Goal: Task Accomplishment & Management: Use online tool/utility

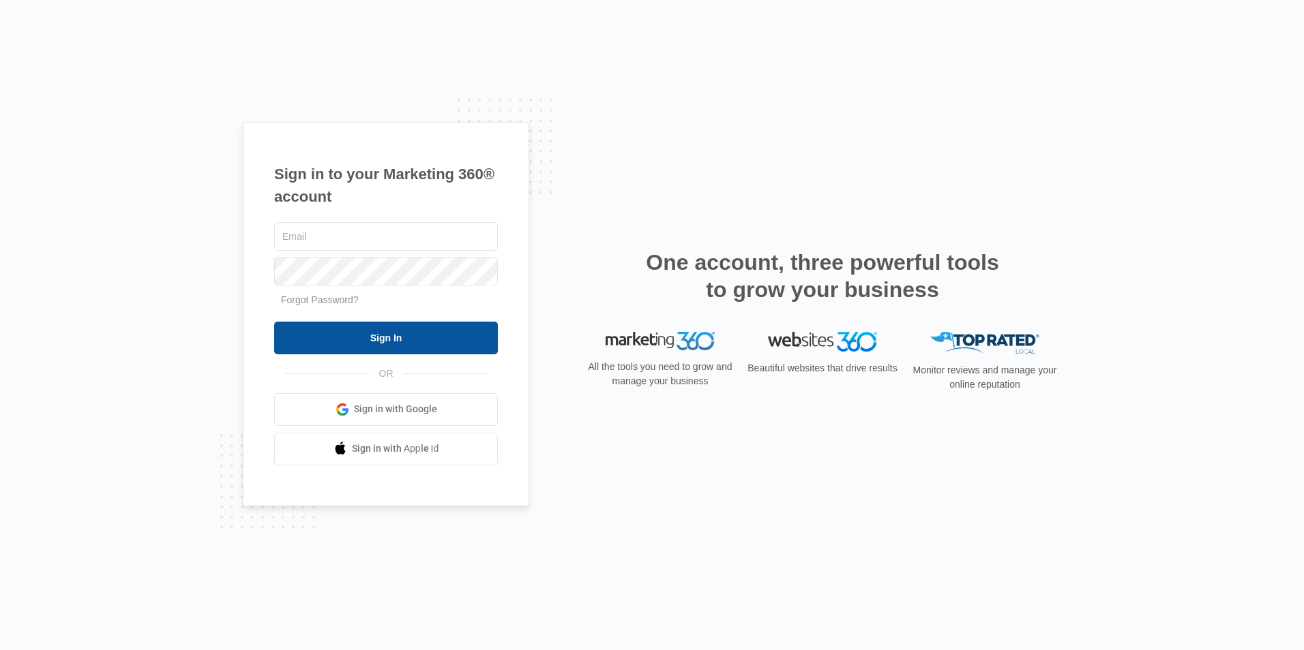
type input "[EMAIL_ADDRESS][DOMAIN_NAME]"
click at [368, 335] on input "Sign In" at bounding box center [386, 338] width 224 height 33
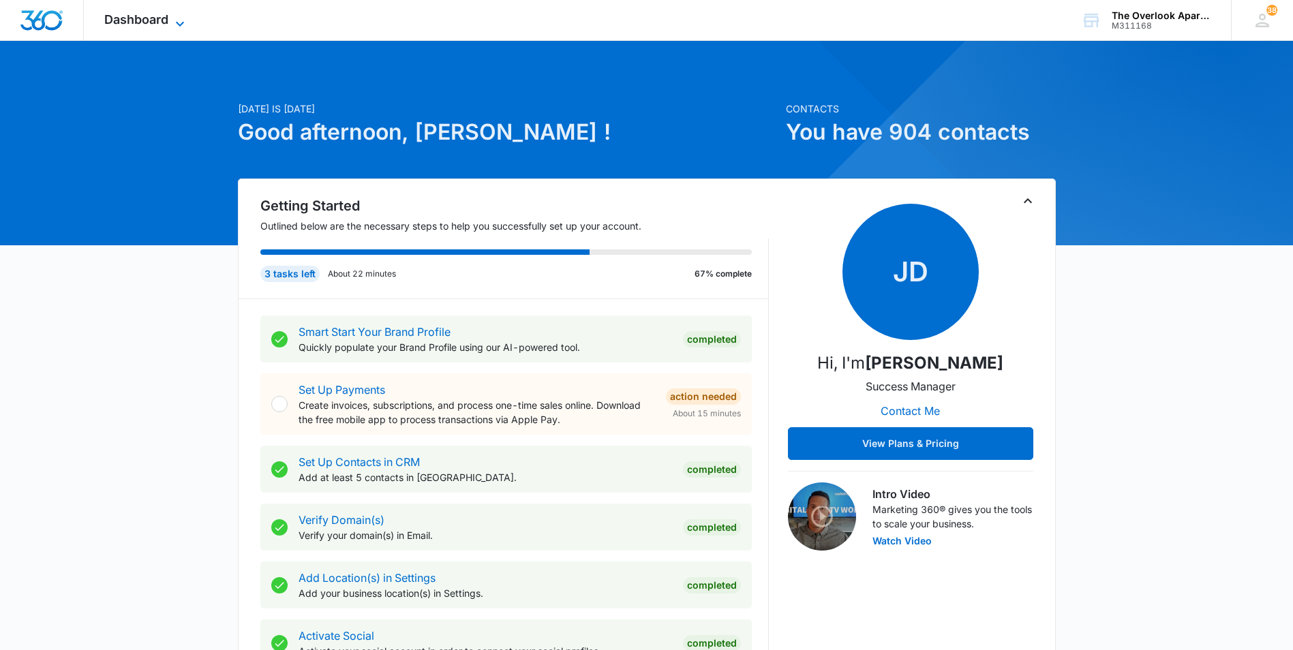
click at [158, 20] on span "Dashboard" at bounding box center [136, 19] width 64 height 14
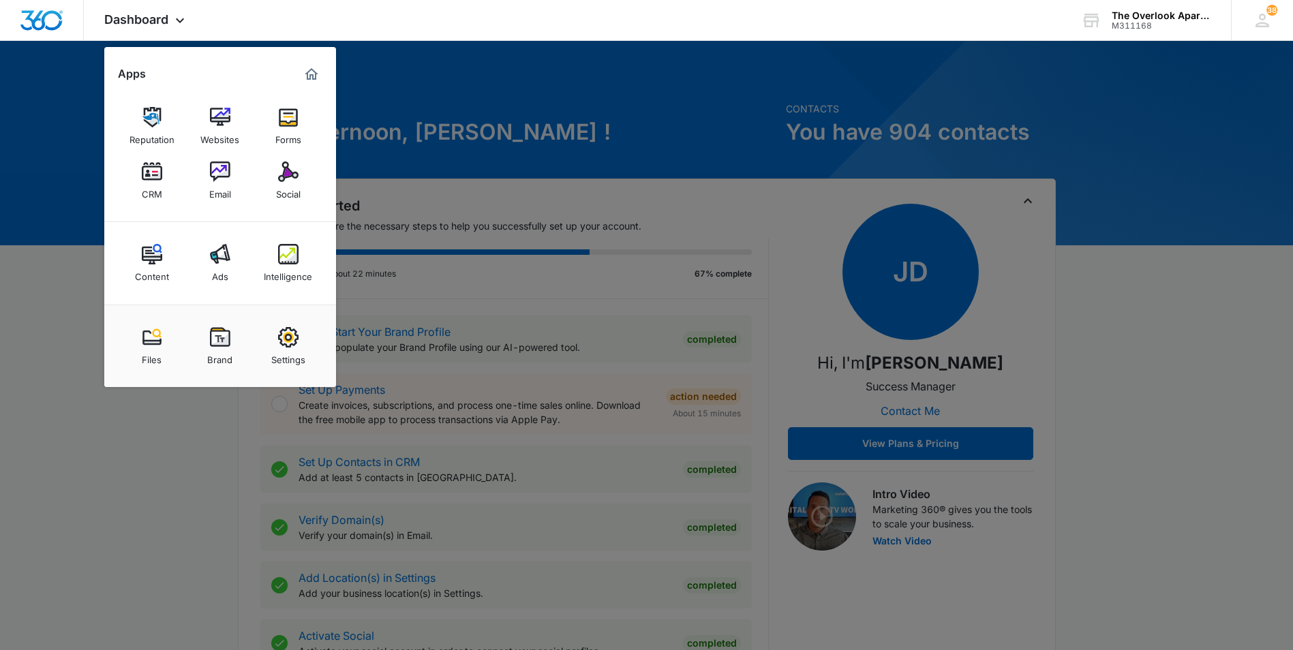
click at [136, 192] on link "CRM" at bounding box center [152, 181] width 52 height 52
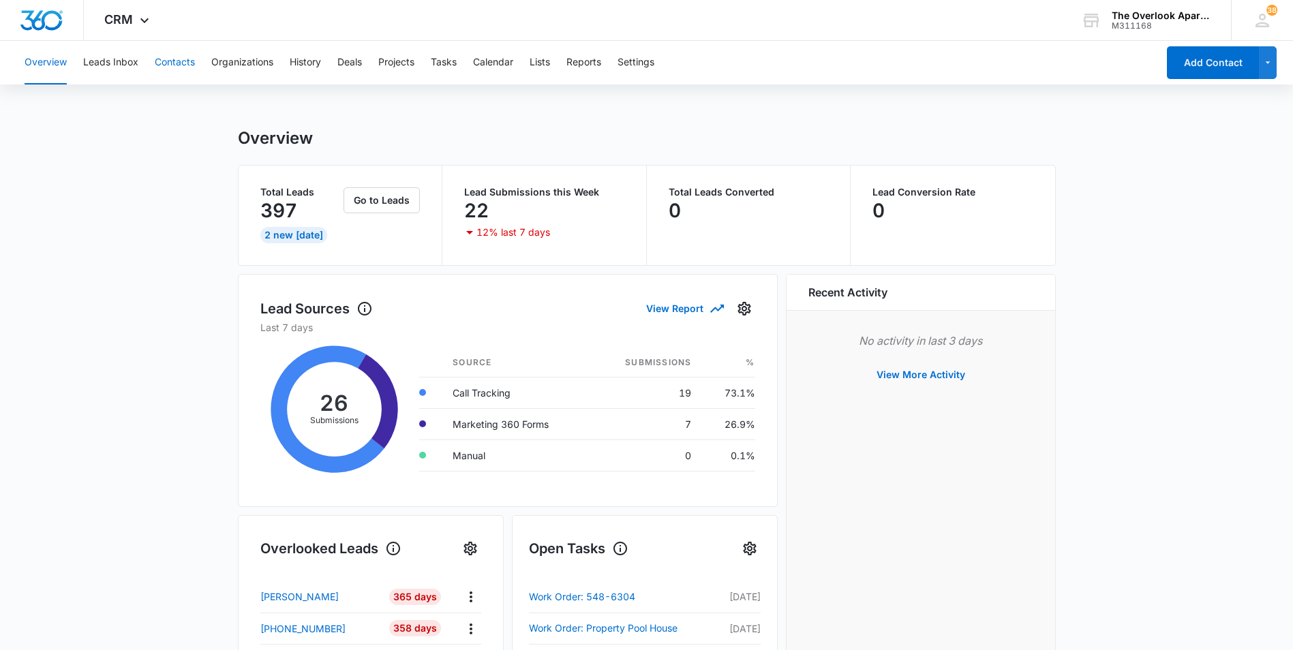
click at [185, 61] on button "Contacts" at bounding box center [175, 63] width 40 height 44
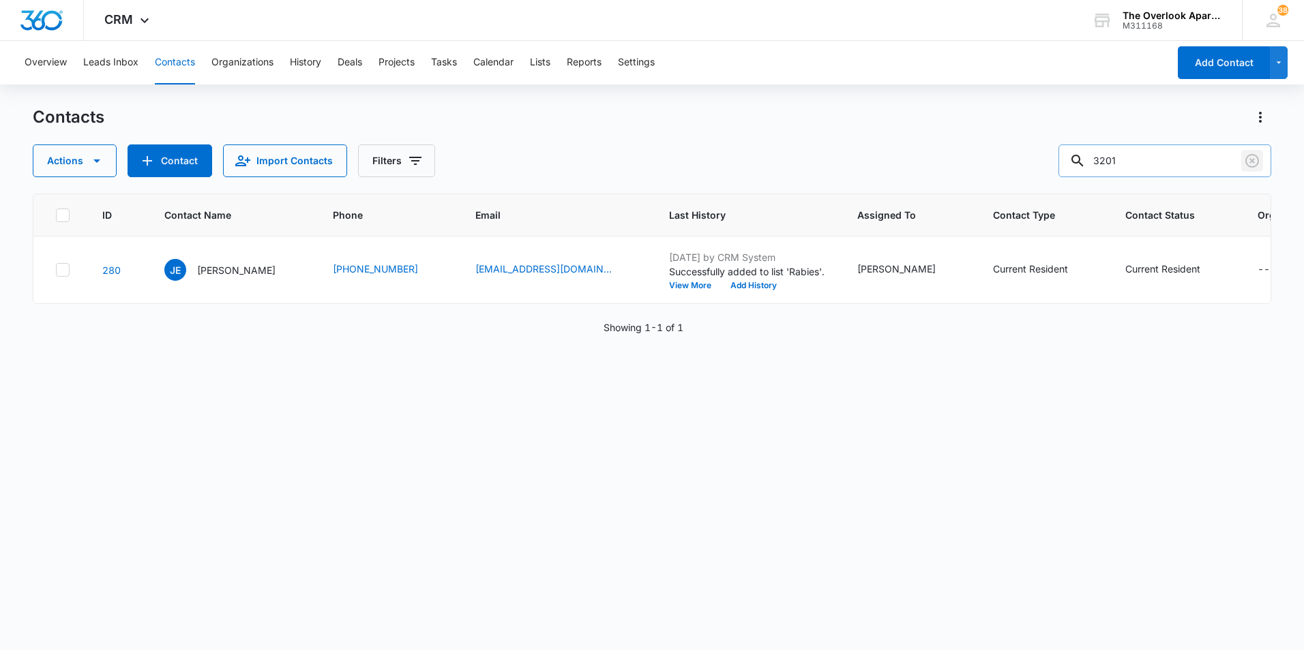
drag, startPoint x: 1257, startPoint y: 156, endPoint x: 1247, endPoint y: 152, distance: 10.4
click at [1257, 156] on icon "Clear" at bounding box center [1252, 161] width 16 height 16
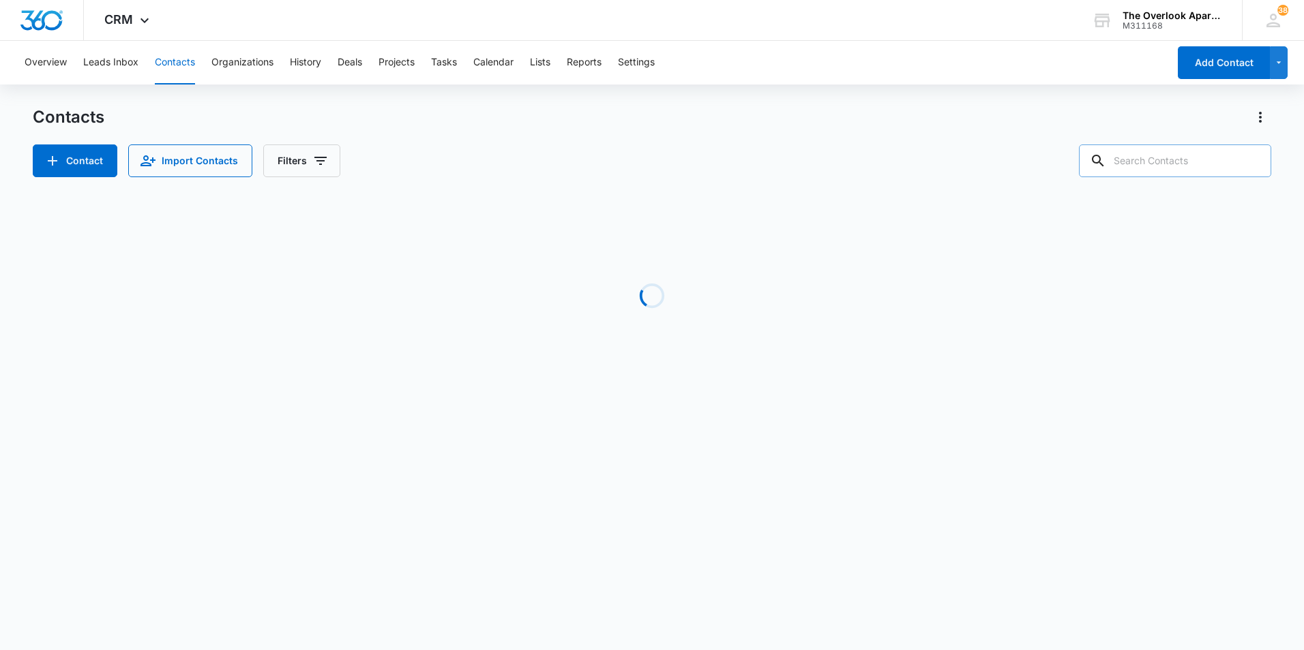
click at [1104, 159] on icon at bounding box center [1098, 161] width 12 height 12
click at [1160, 158] on input "text" at bounding box center [1175, 161] width 192 height 33
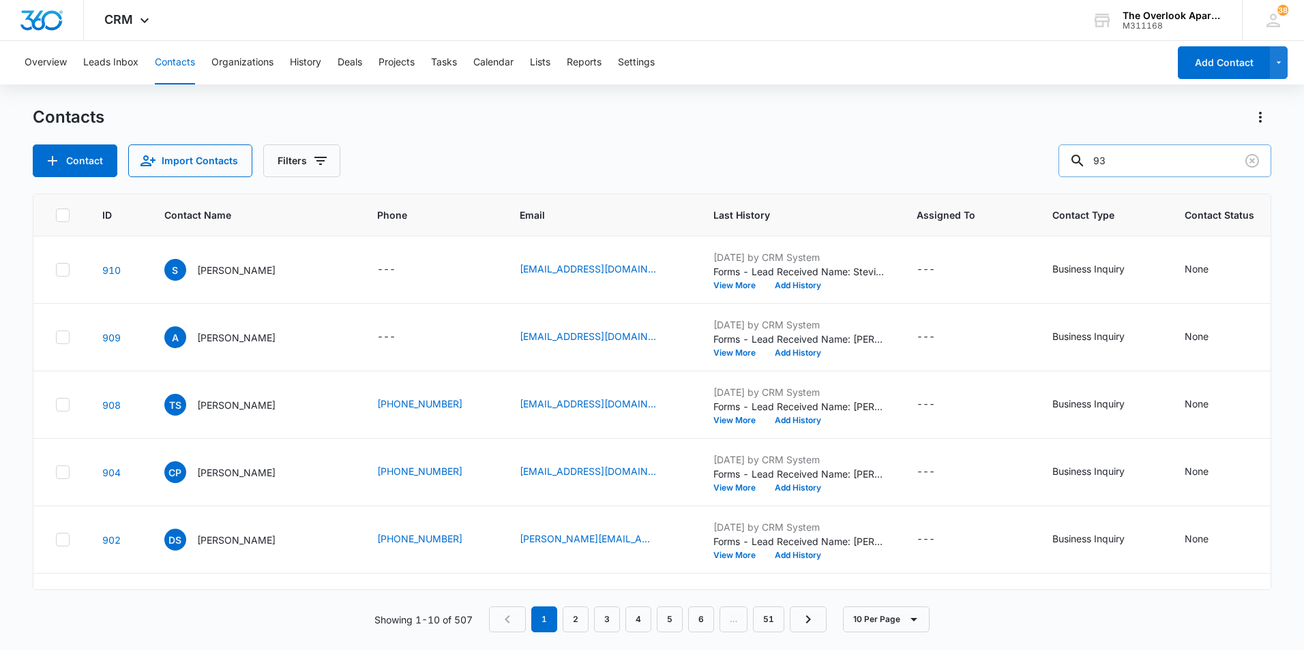
type input "9"
type input "8301"
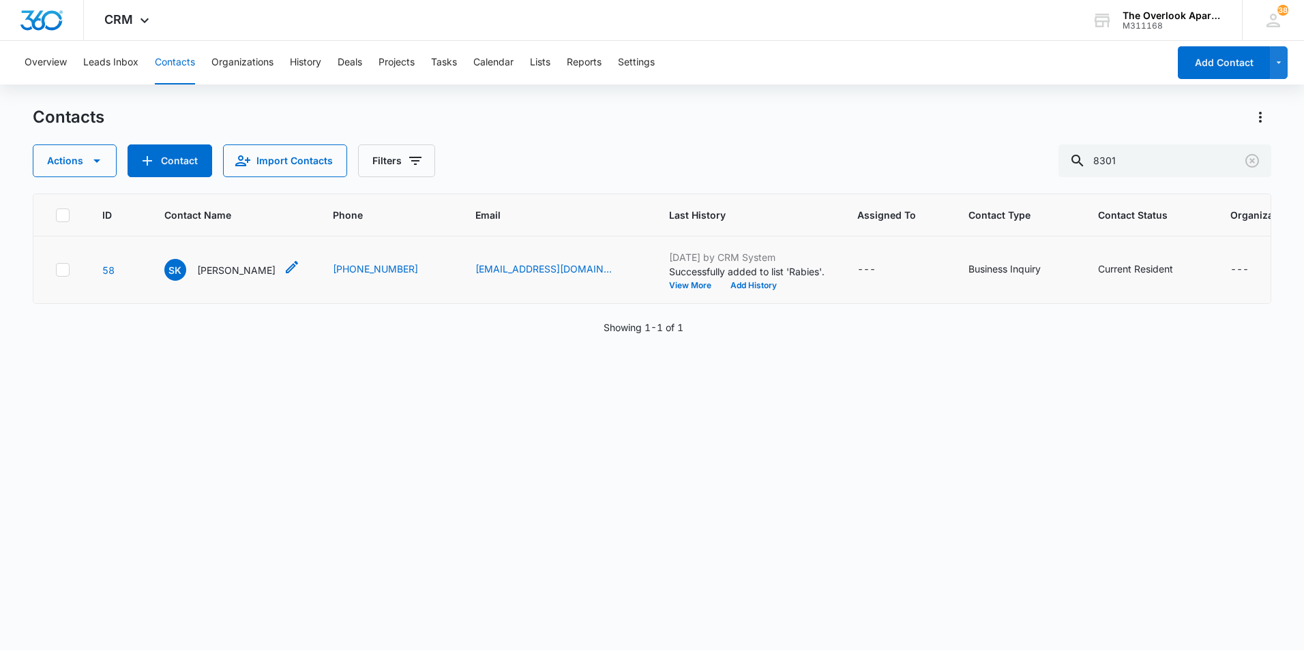
click at [245, 274] on p "Suzannah Kunkle" at bounding box center [236, 270] width 78 height 14
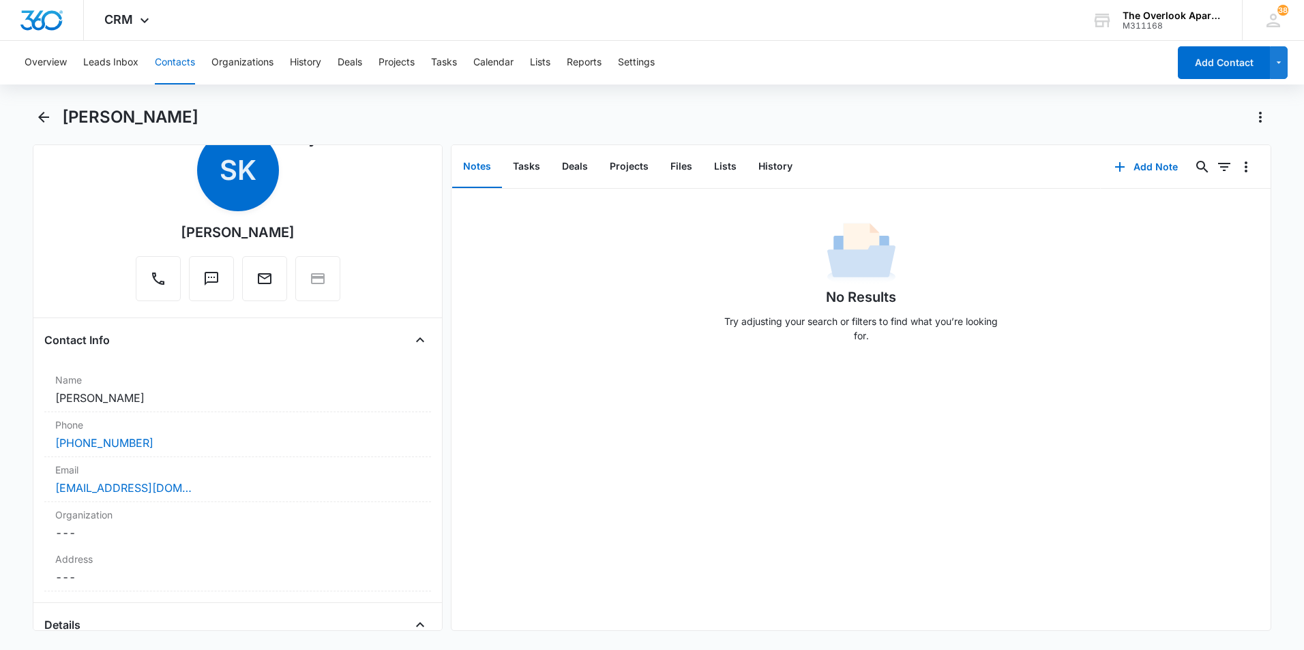
scroll to position [68, 0]
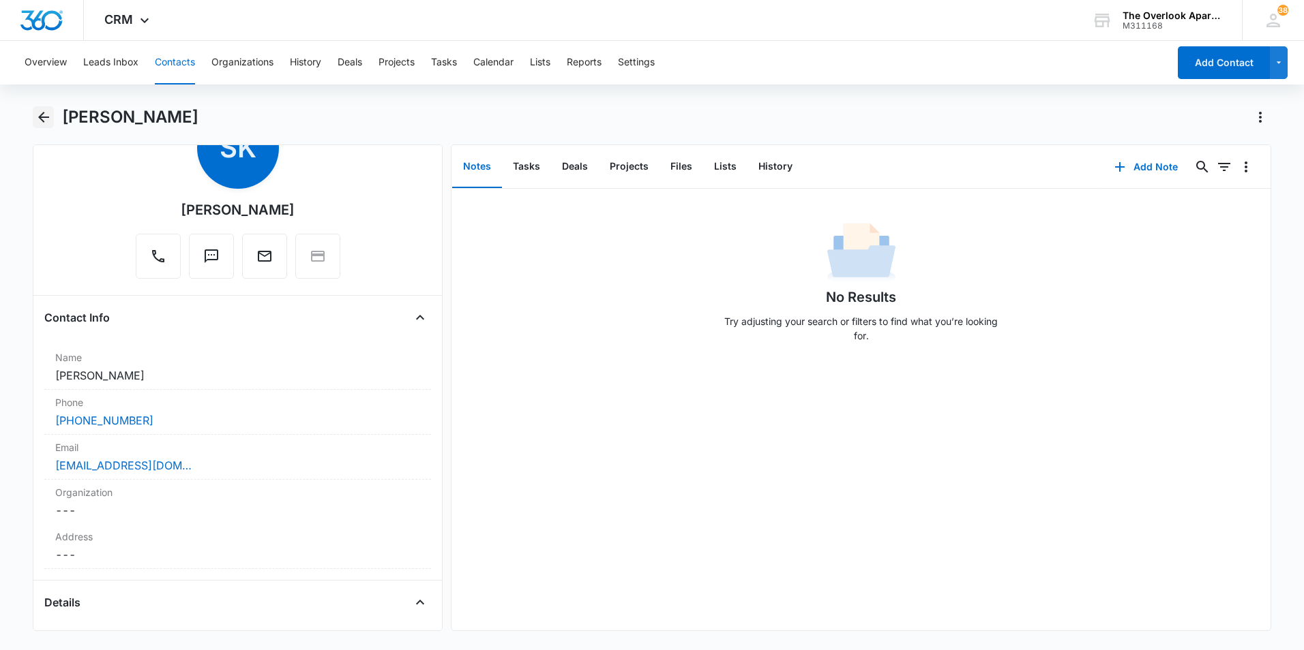
click at [48, 117] on icon "Back" at bounding box center [43, 117] width 11 height 11
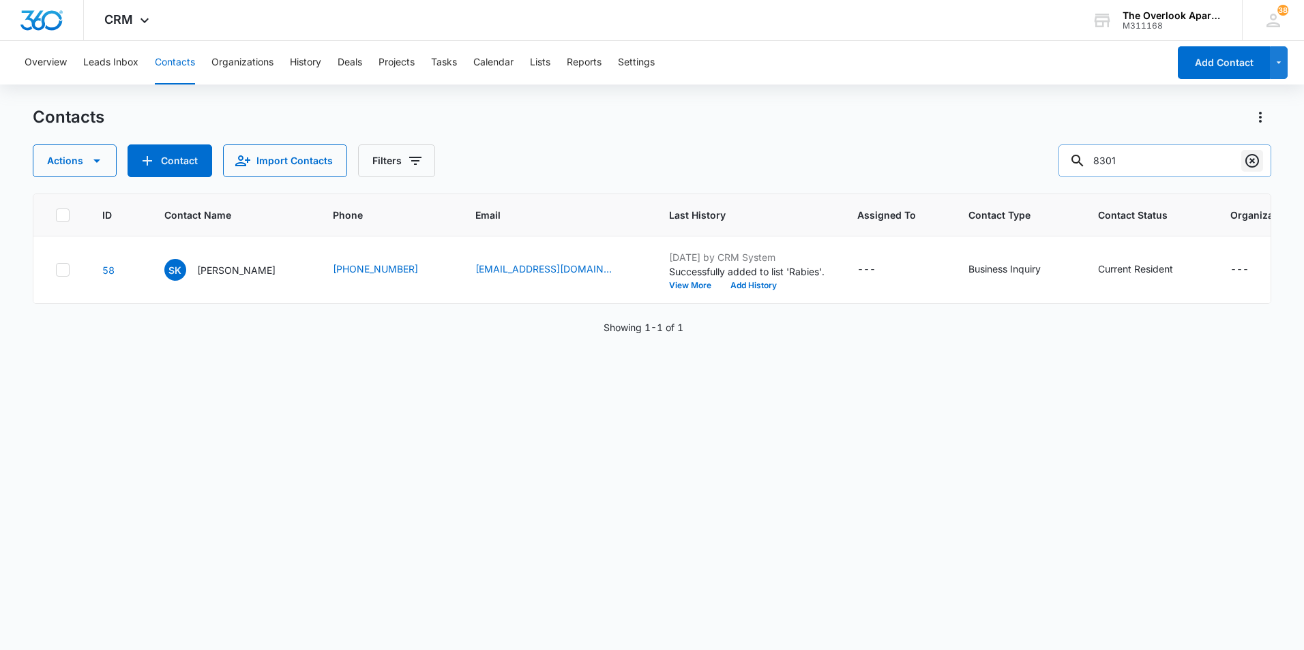
click at [1251, 156] on icon "Clear" at bounding box center [1252, 161] width 16 height 16
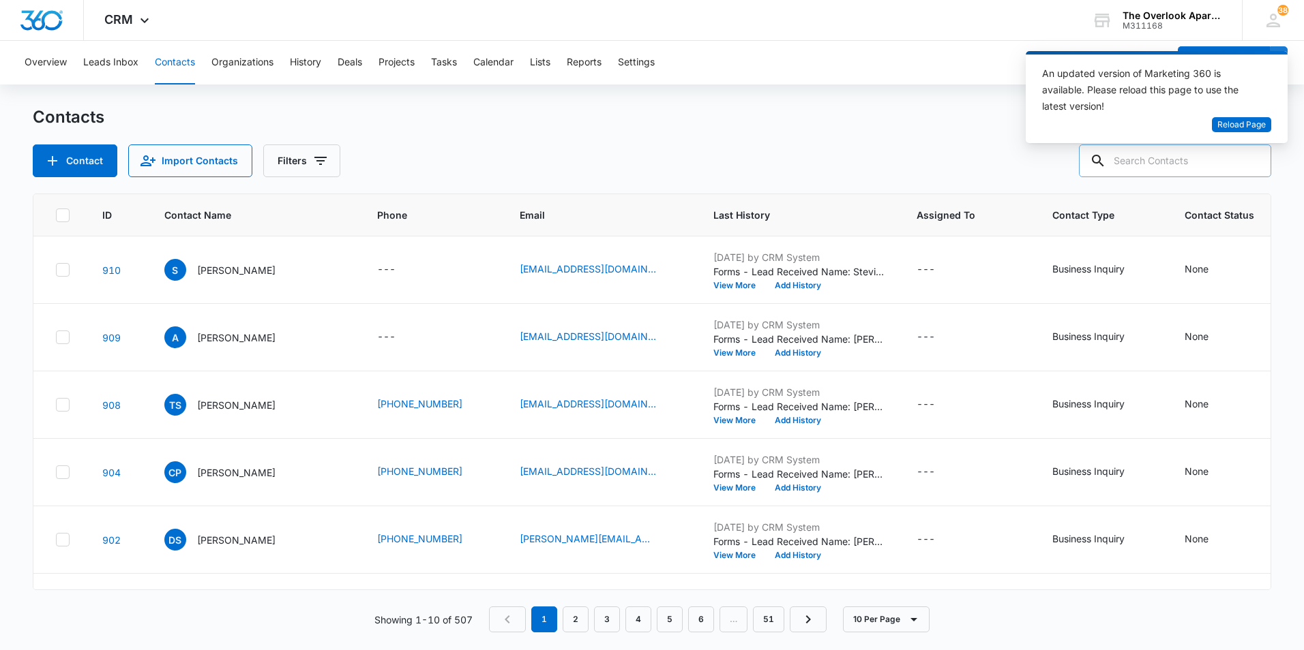
click at [1178, 160] on input "text" at bounding box center [1175, 161] width 192 height 33
click at [1157, 167] on input "text" at bounding box center [1175, 161] width 192 height 33
click at [1157, 169] on input "text" at bounding box center [1175, 161] width 192 height 33
type input "10302"
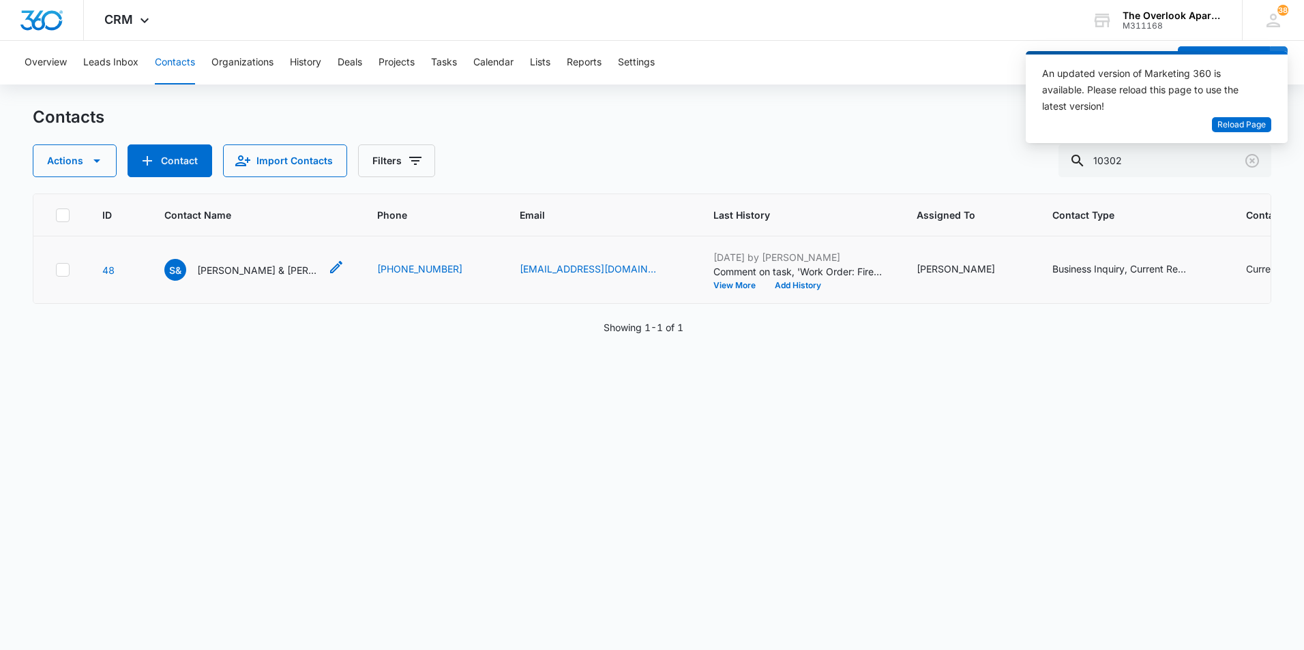
click at [272, 270] on p "[PERSON_NAME] & [PERSON_NAME]" at bounding box center [258, 270] width 123 height 14
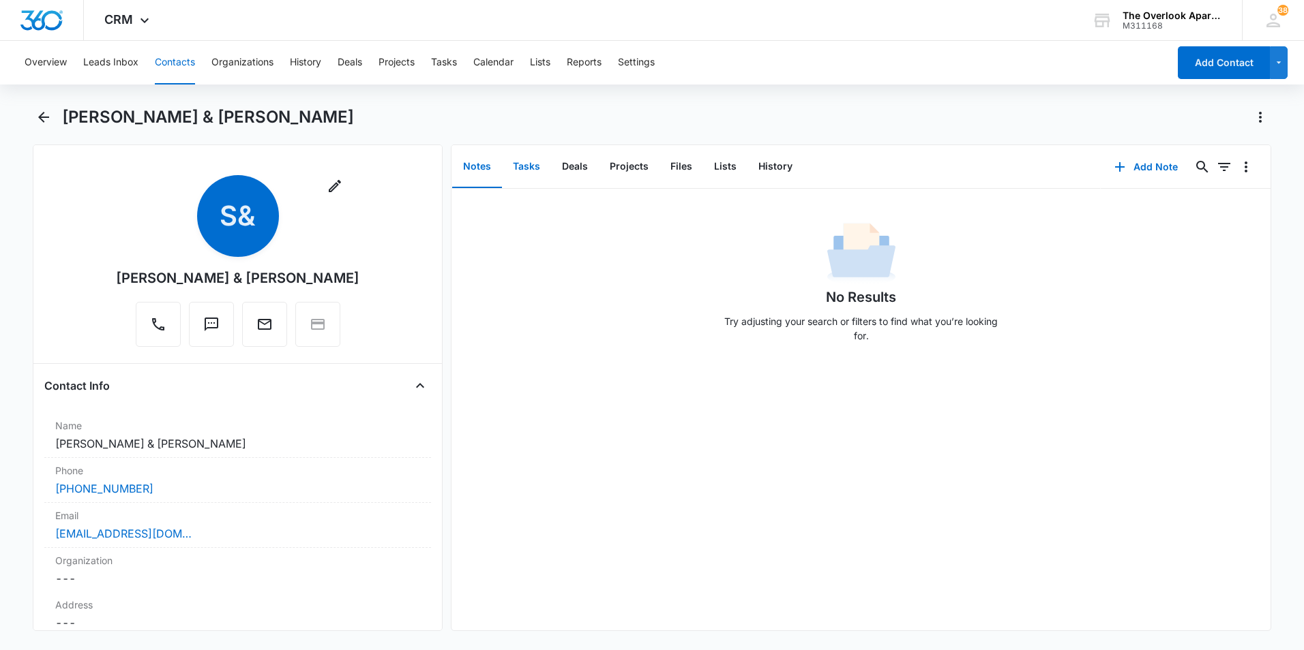
click at [540, 168] on button "Tasks" at bounding box center [526, 167] width 49 height 42
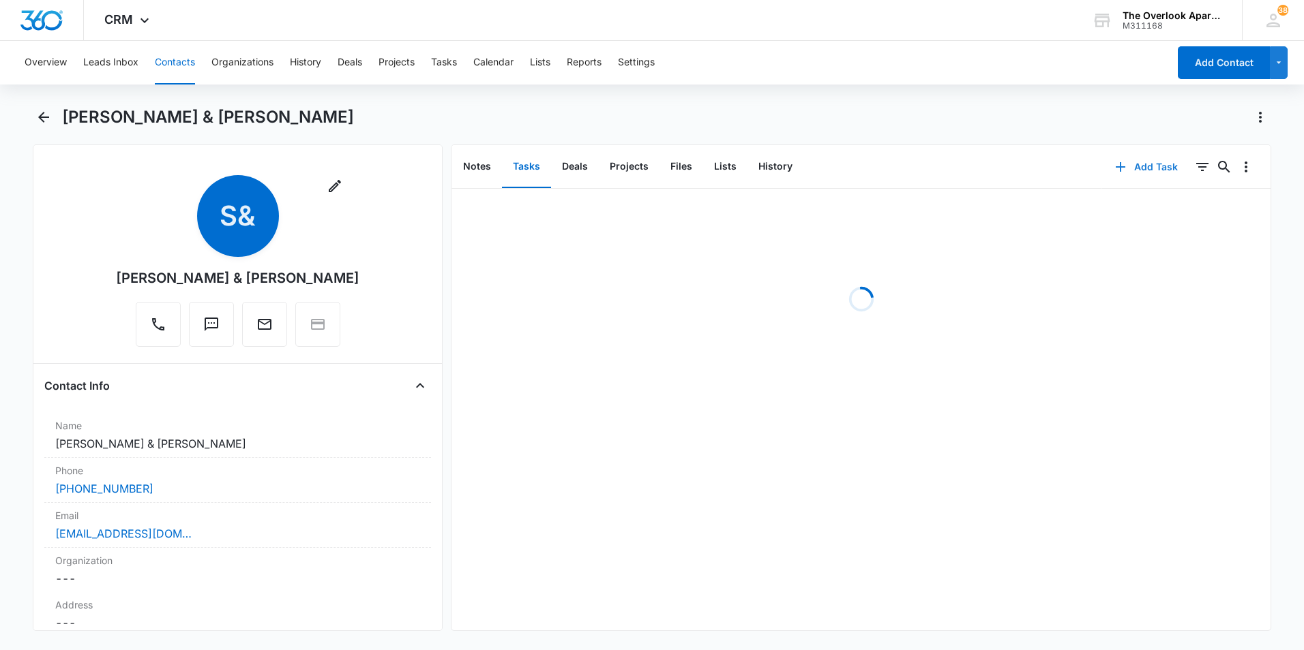
click at [1162, 166] on button "Add Task" at bounding box center [1146, 167] width 90 height 33
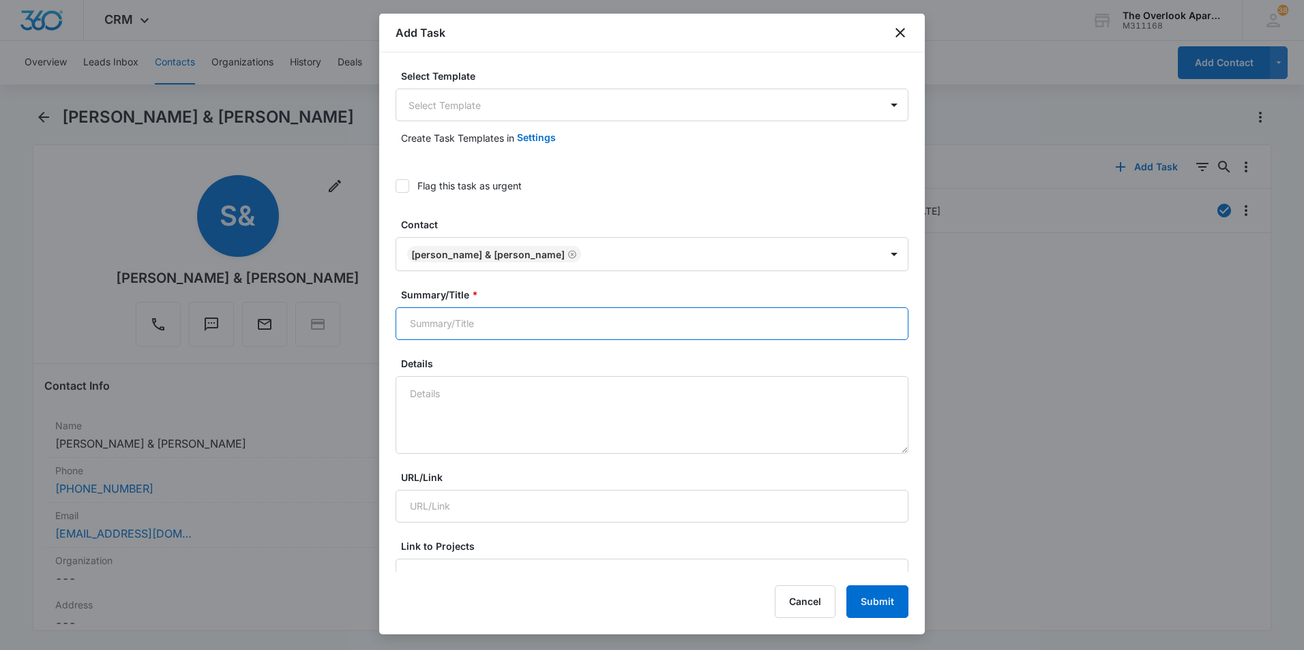
click at [515, 307] on input "Summary/Title *" at bounding box center [651, 323] width 513 height 33
click at [570, 82] on label "Select Template" at bounding box center [657, 76] width 513 height 14
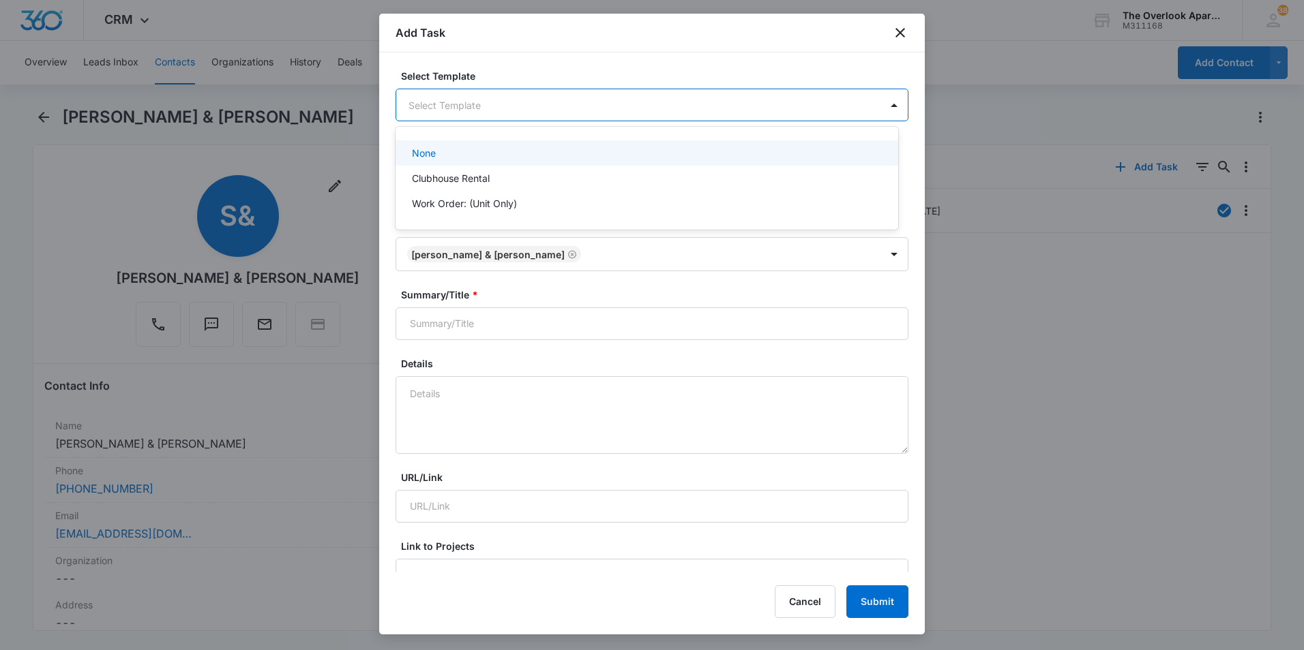
click at [574, 104] on body "CRM Apps Reputation Websites Forms CRM Email Social Content Ads Intelligence Fi…" at bounding box center [652, 325] width 1304 height 650
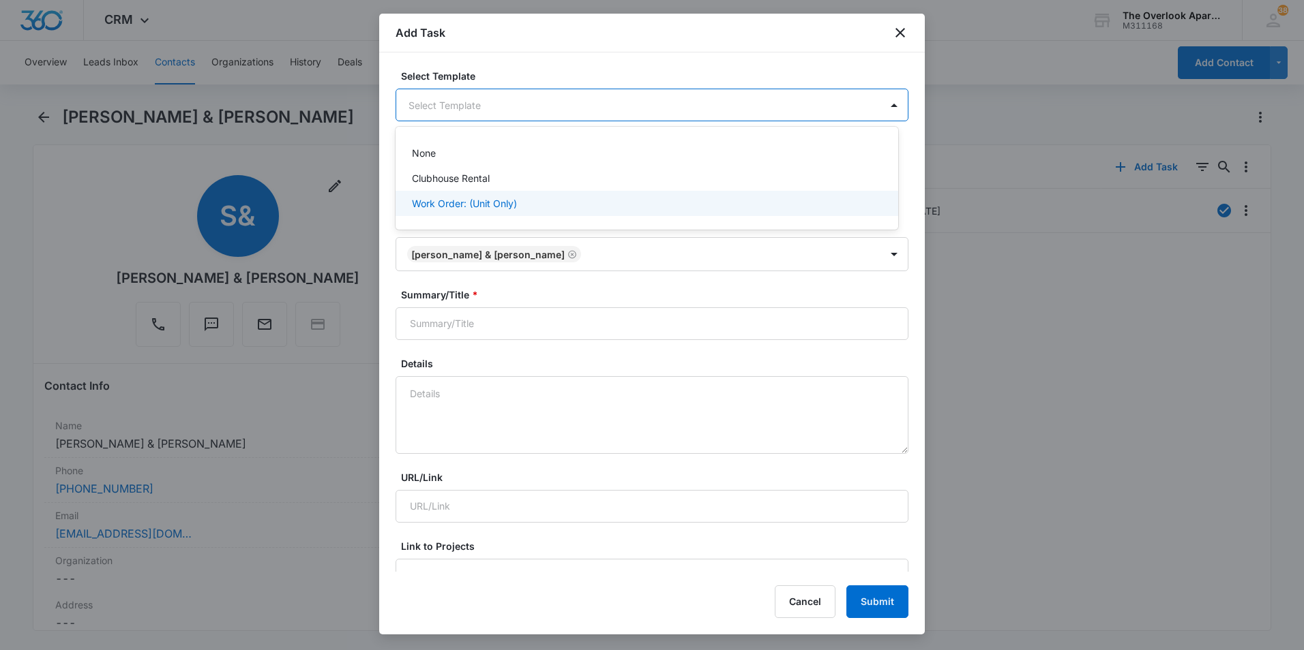
click at [537, 205] on div "Work Order: (Unit Only)" at bounding box center [645, 203] width 467 height 14
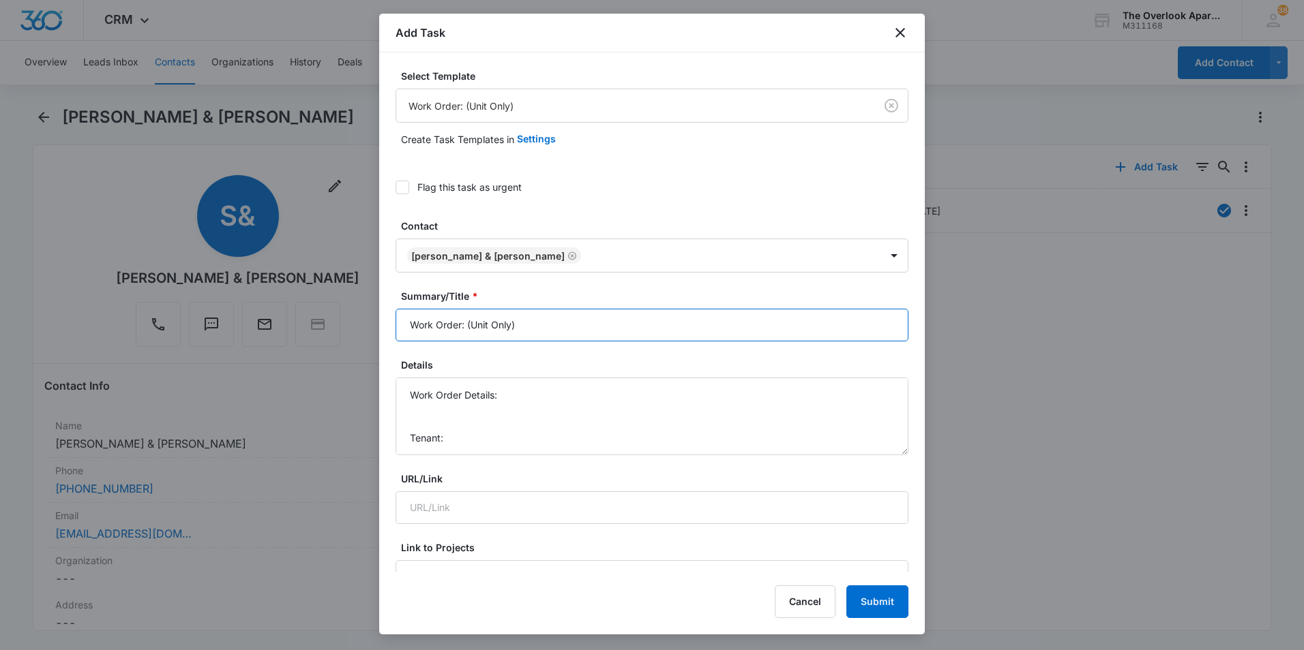
drag, startPoint x: 539, startPoint y: 327, endPoint x: 468, endPoint y: 333, distance: 70.5
click at [468, 333] on input "Work Order: (Unit Only)" at bounding box center [651, 325] width 513 height 33
type input "Work Order: D2-G3"
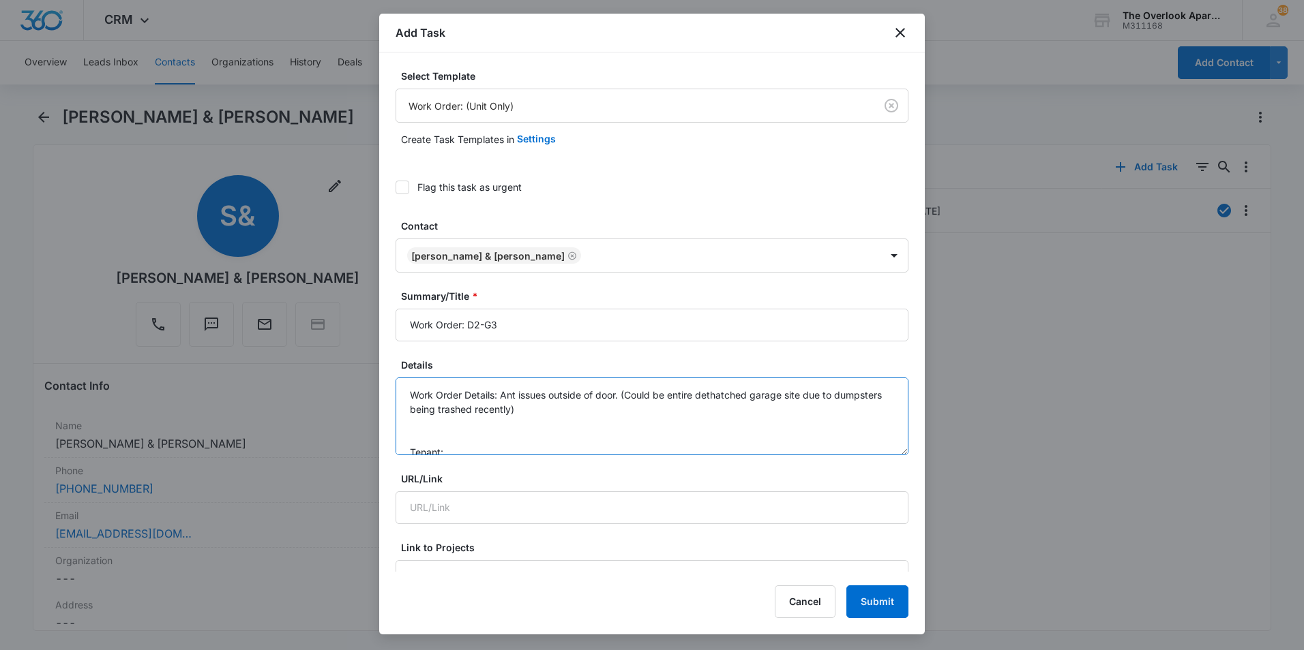
click at [593, 415] on textarea "Work Order Details: Ant issues outside of door. (Could be entire dethatched gar…" at bounding box center [651, 417] width 513 height 78
click at [717, 396] on textarea "Work Order Details: Ant issues outside of door. (Could be entire dethatched gar…" at bounding box center [651, 417] width 513 height 78
drag, startPoint x: 768, startPoint y: 395, endPoint x: 723, endPoint y: 397, distance: 45.7
click at [571, 411] on textarea "Work Order Details: Ant issues outside of door. (Could be entire detached garag…" at bounding box center [651, 417] width 513 height 78
click at [597, 393] on textarea "Work Order Details: Ant issues outside of door. (Could be entire detached garag…" at bounding box center [651, 417] width 513 height 78
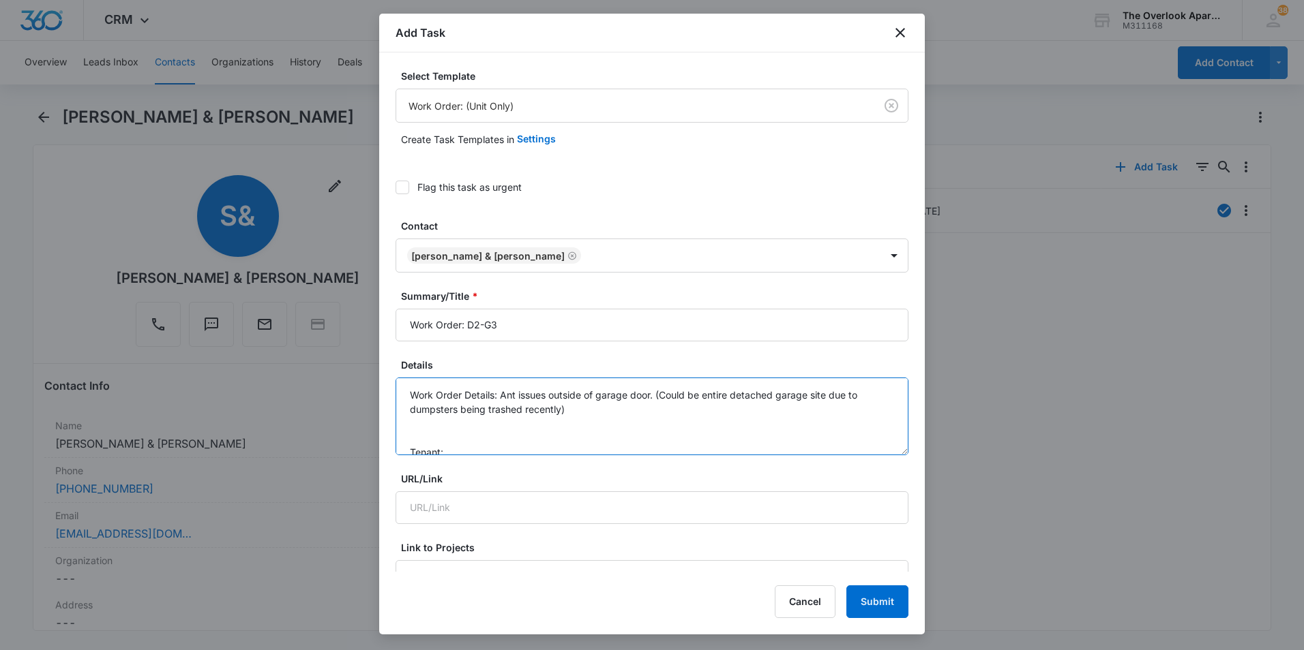
click at [425, 436] on textarea "Work Order Details: Ant issues outside of garage door. (Could be entire detache…" at bounding box center [651, 417] width 513 height 78
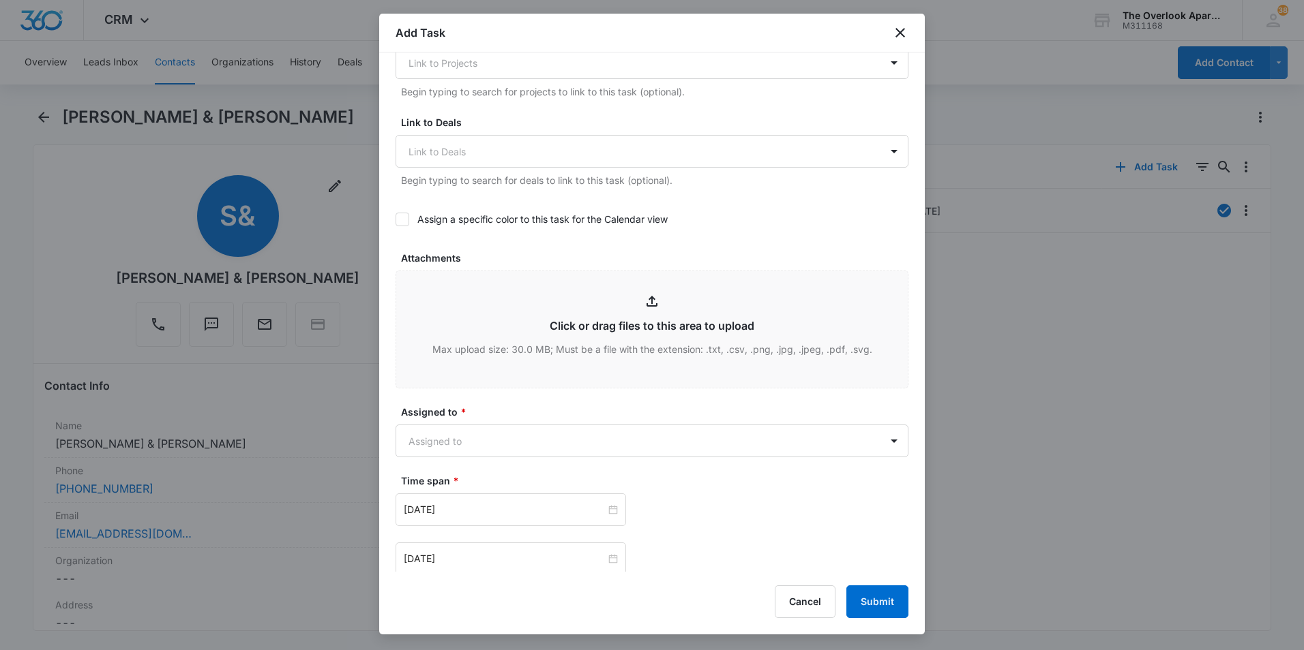
scroll to position [545, 0]
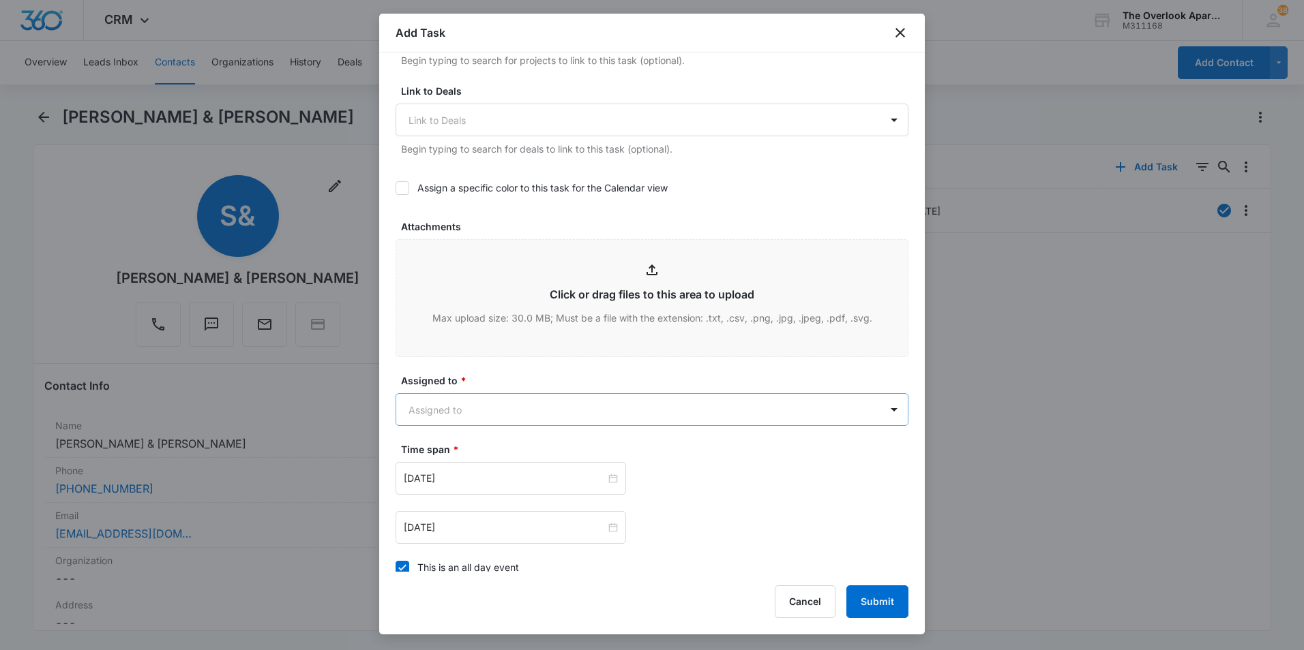
type textarea "Work Order Details: Ant issues outside of garage door. (Could be entire detache…"
click at [548, 399] on body "CRM Apps Reputation Websites Forms CRM Email Social Content Ads Intelligence Fi…" at bounding box center [652, 325] width 1304 height 650
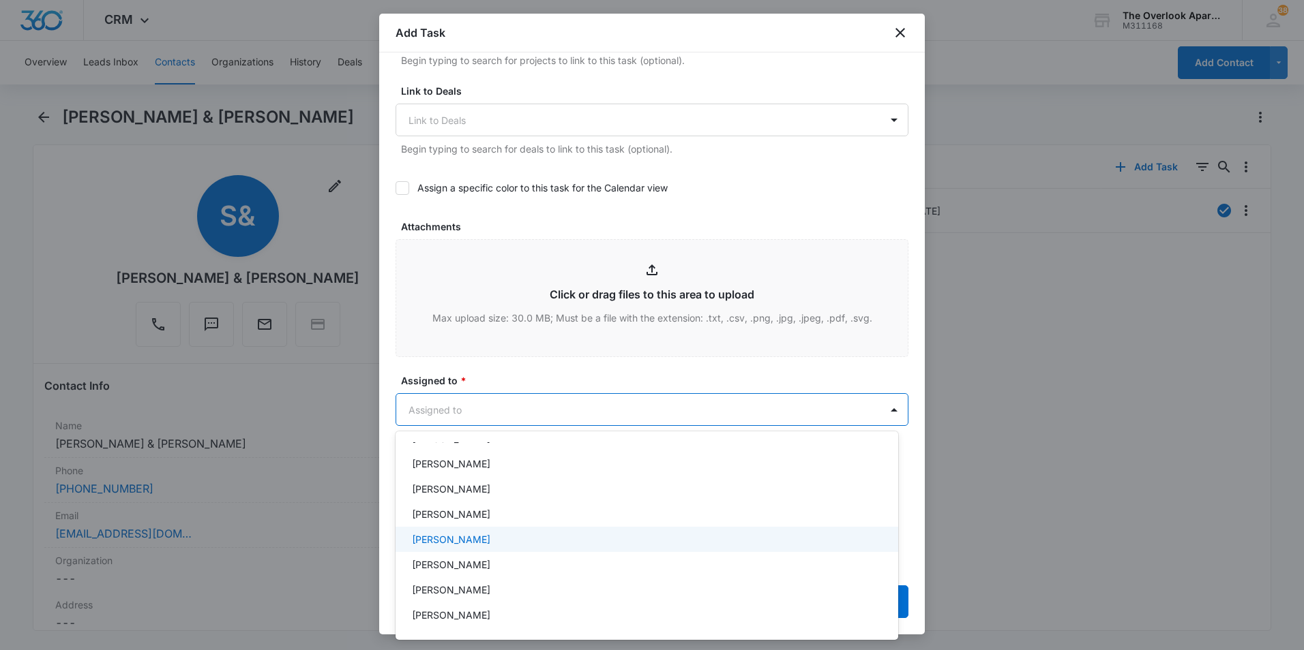
scroll to position [121, 0]
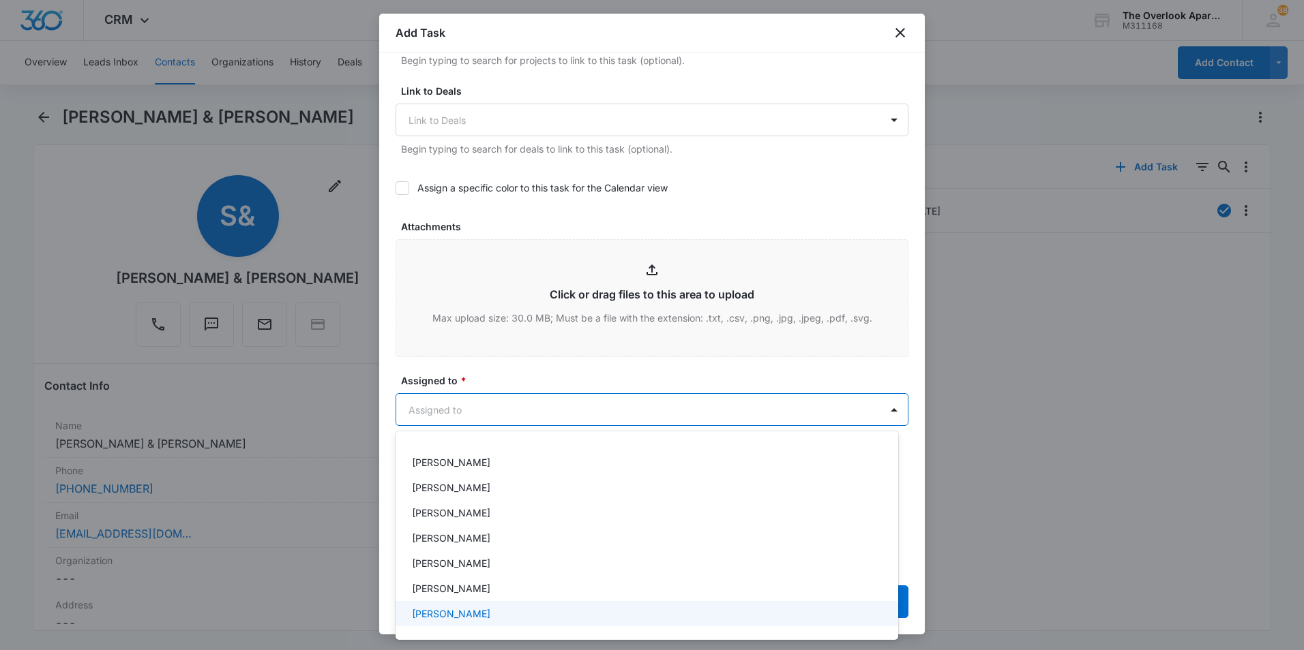
click at [490, 608] on div "[PERSON_NAME]" at bounding box center [645, 614] width 467 height 14
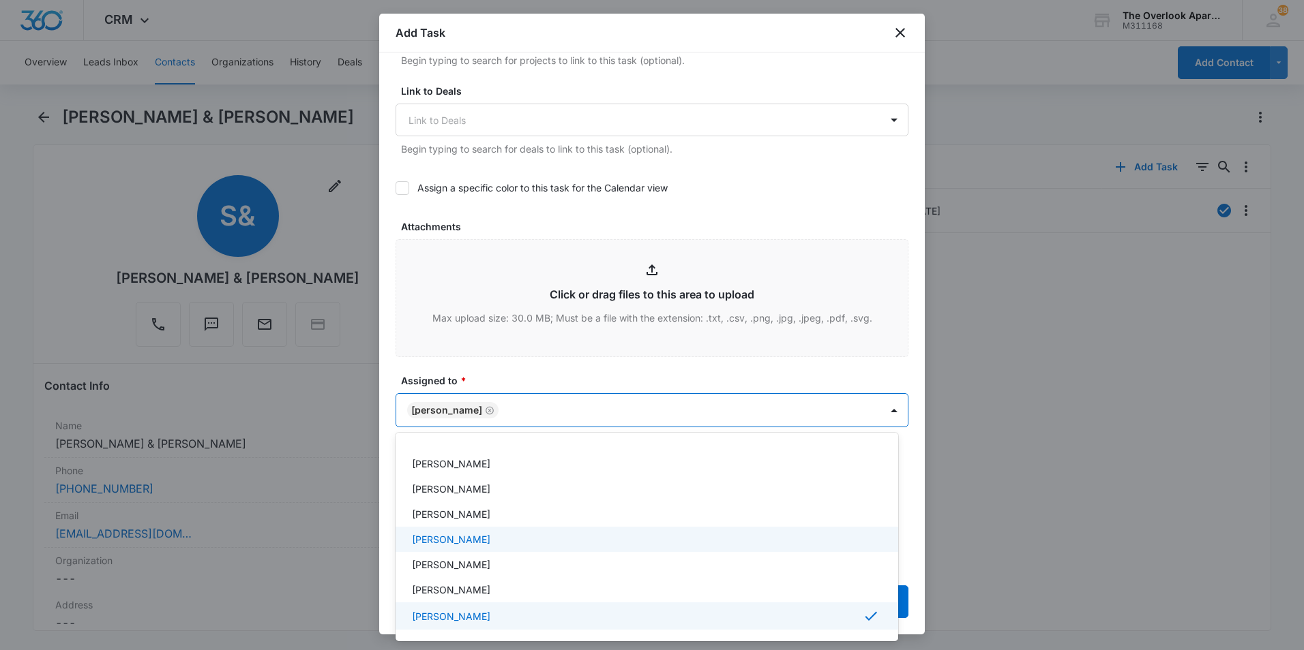
scroll to position [53, 0]
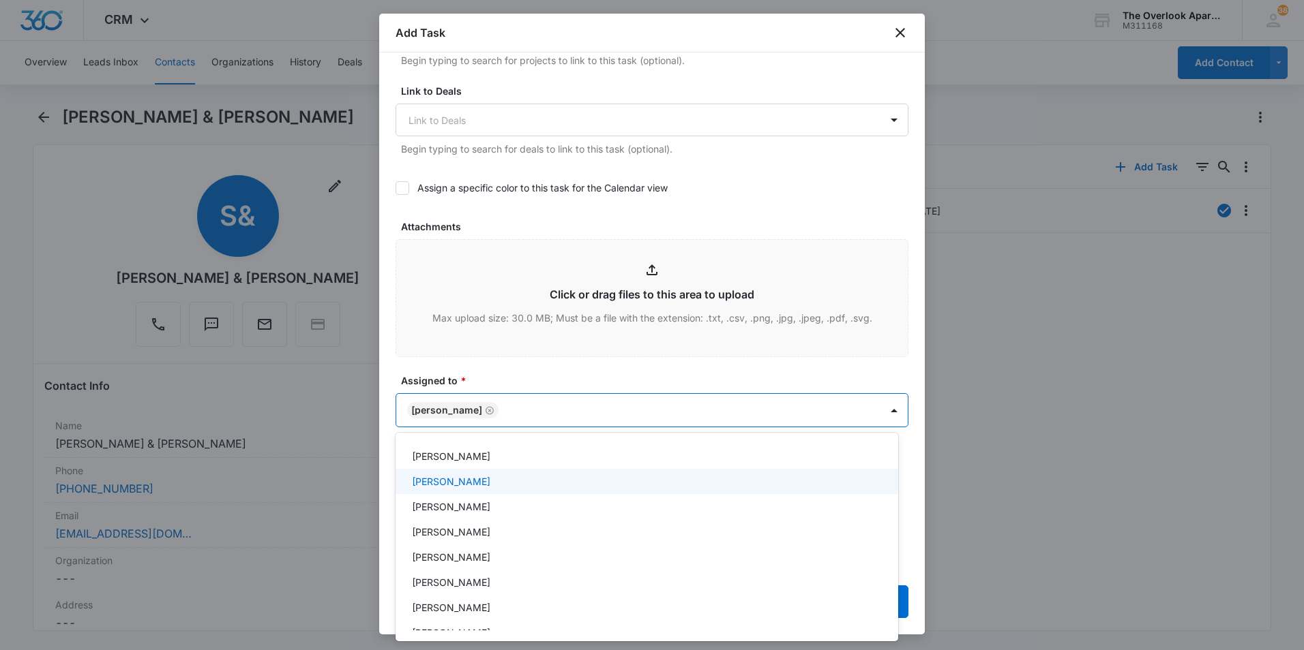
drag, startPoint x: 453, startPoint y: 490, endPoint x: 454, endPoint y: 483, distance: 6.9
click at [453, 489] on div "[PERSON_NAME]" at bounding box center [646, 481] width 502 height 25
click at [541, 384] on div at bounding box center [652, 325] width 1304 height 650
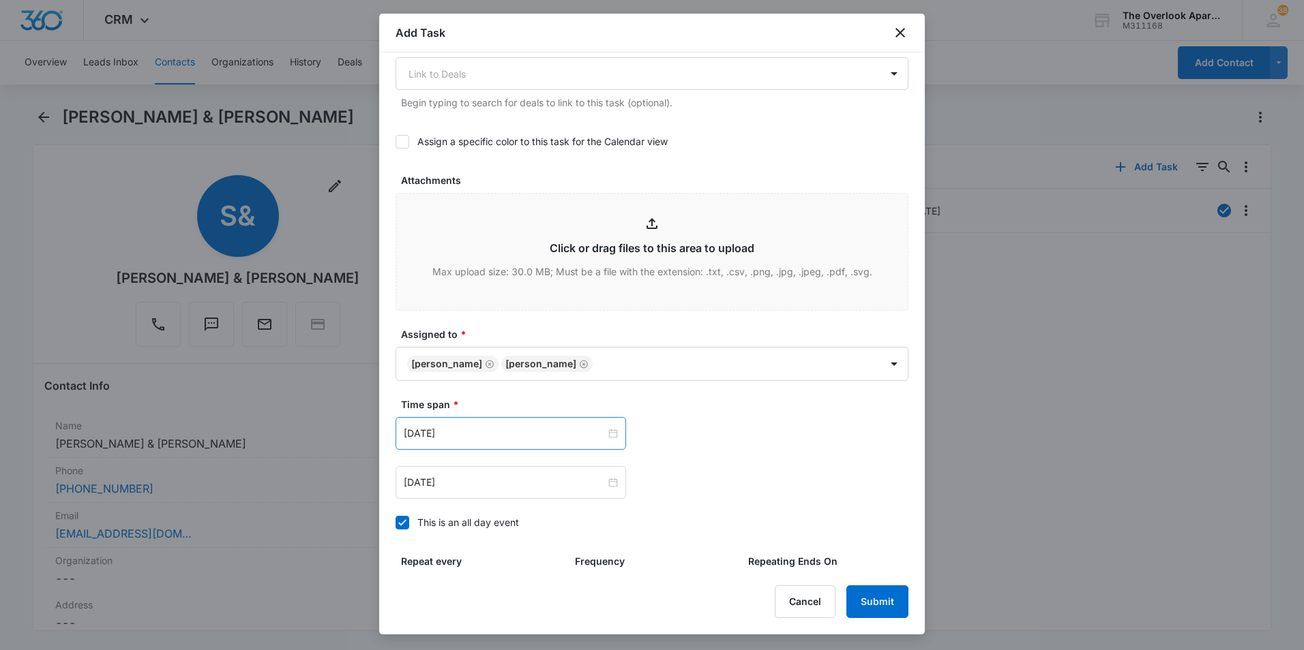
scroll to position [614, 0]
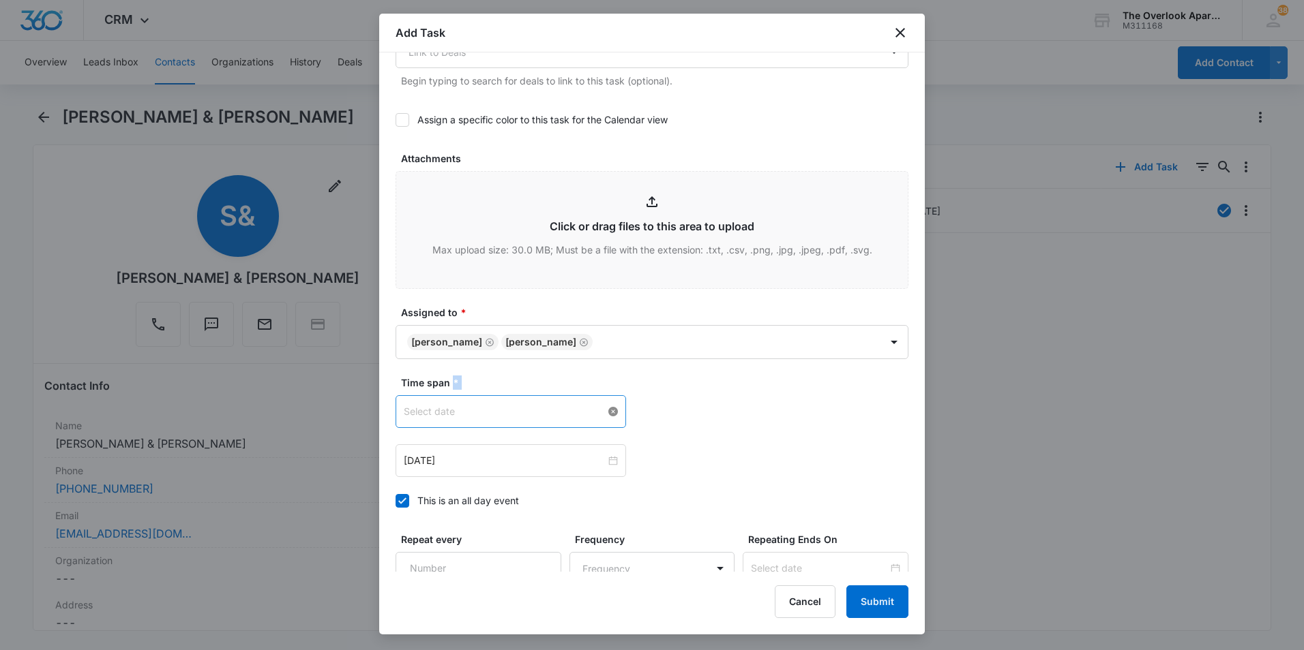
click at [607, 414] on div at bounding box center [511, 411] width 214 height 15
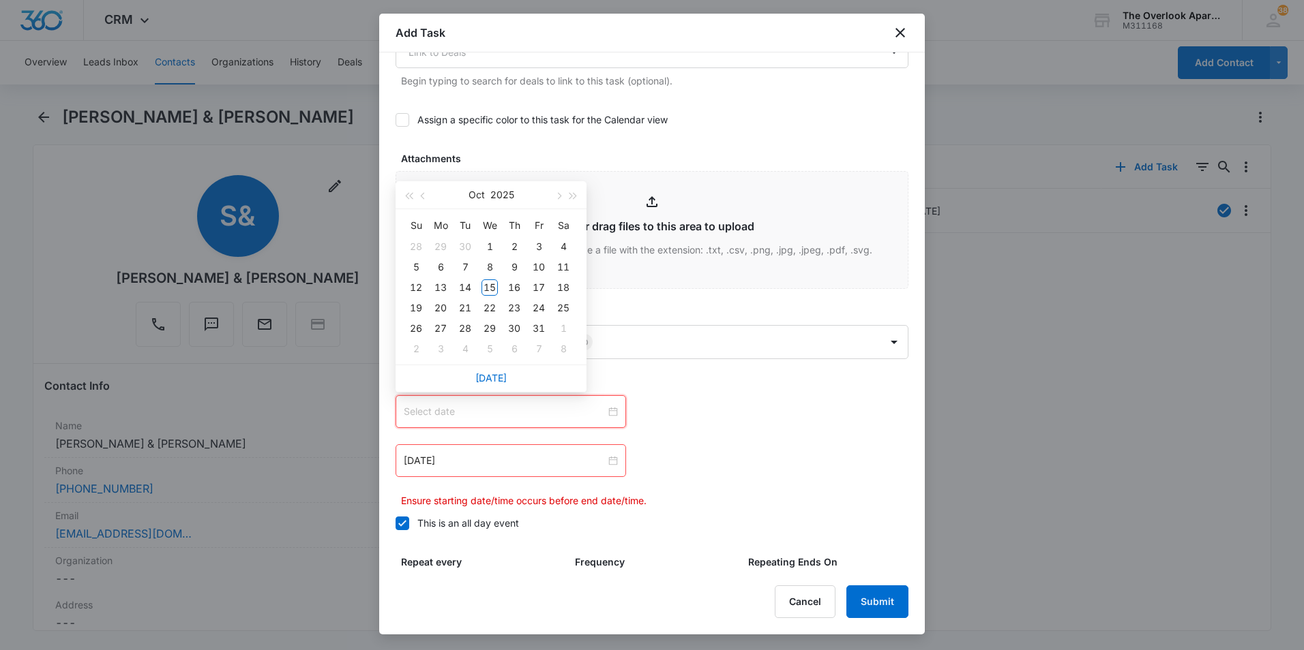
click at [610, 416] on div at bounding box center [511, 411] width 214 height 15
click at [610, 414] on div at bounding box center [511, 411] width 214 height 15
type input "[DATE]"
click at [492, 374] on link "[DATE]" at bounding box center [490, 378] width 31 height 12
type input "[DATE]"
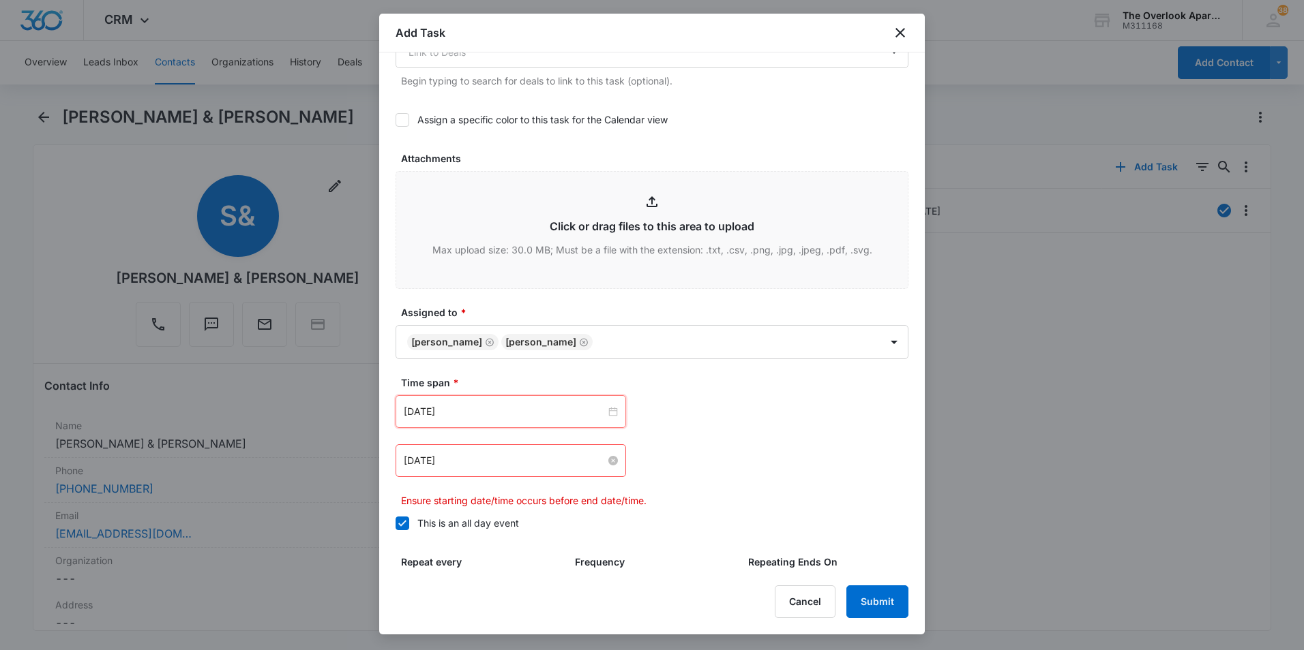
click at [606, 466] on div "[DATE]" at bounding box center [511, 460] width 214 height 15
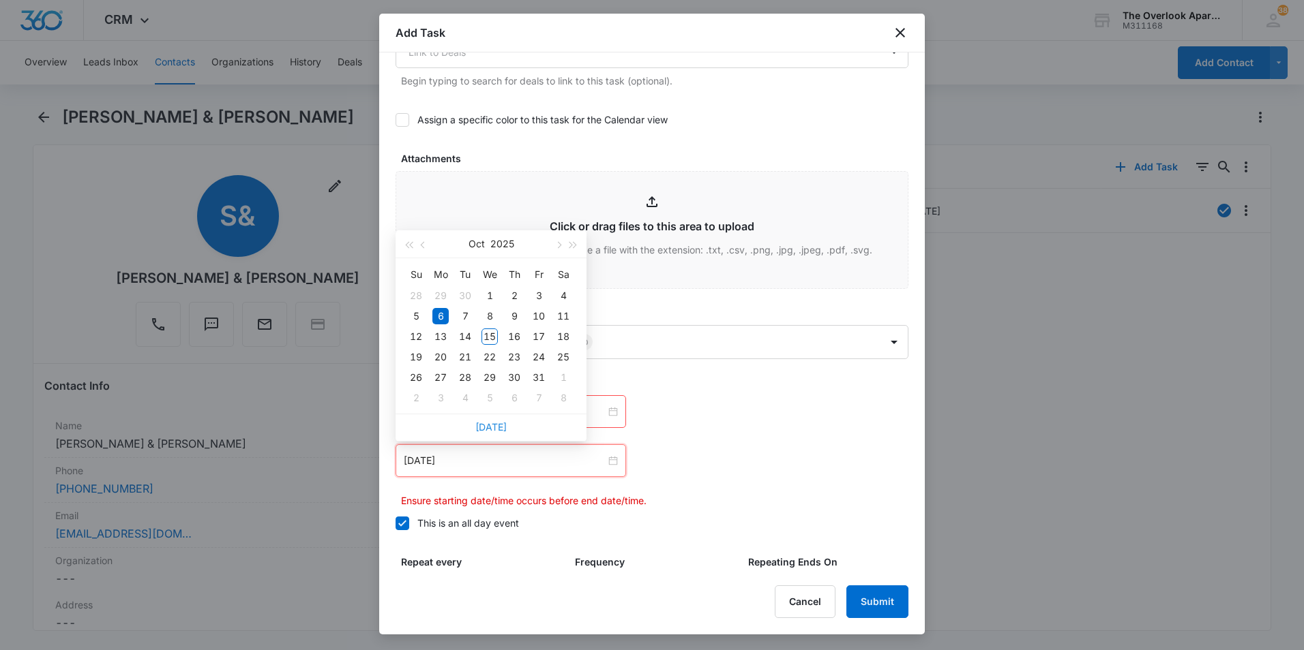
click at [491, 424] on link "[DATE]" at bounding box center [490, 427] width 31 height 12
type input "[DATE]"
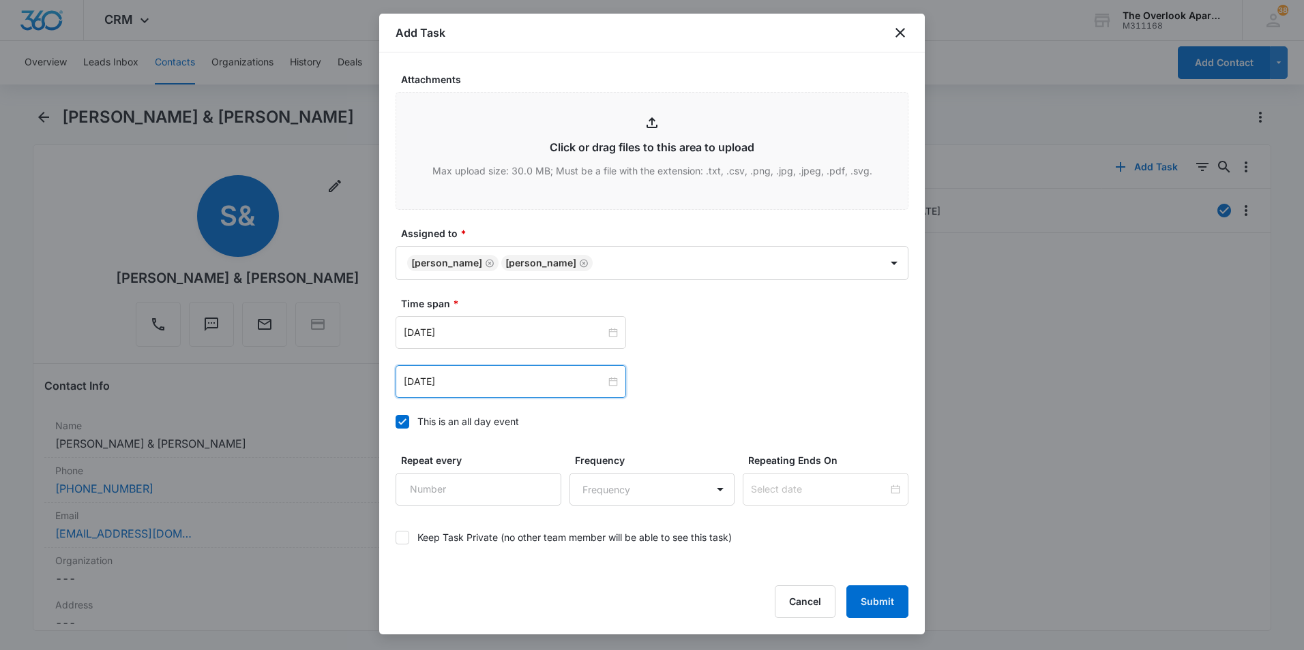
scroll to position [742, 0]
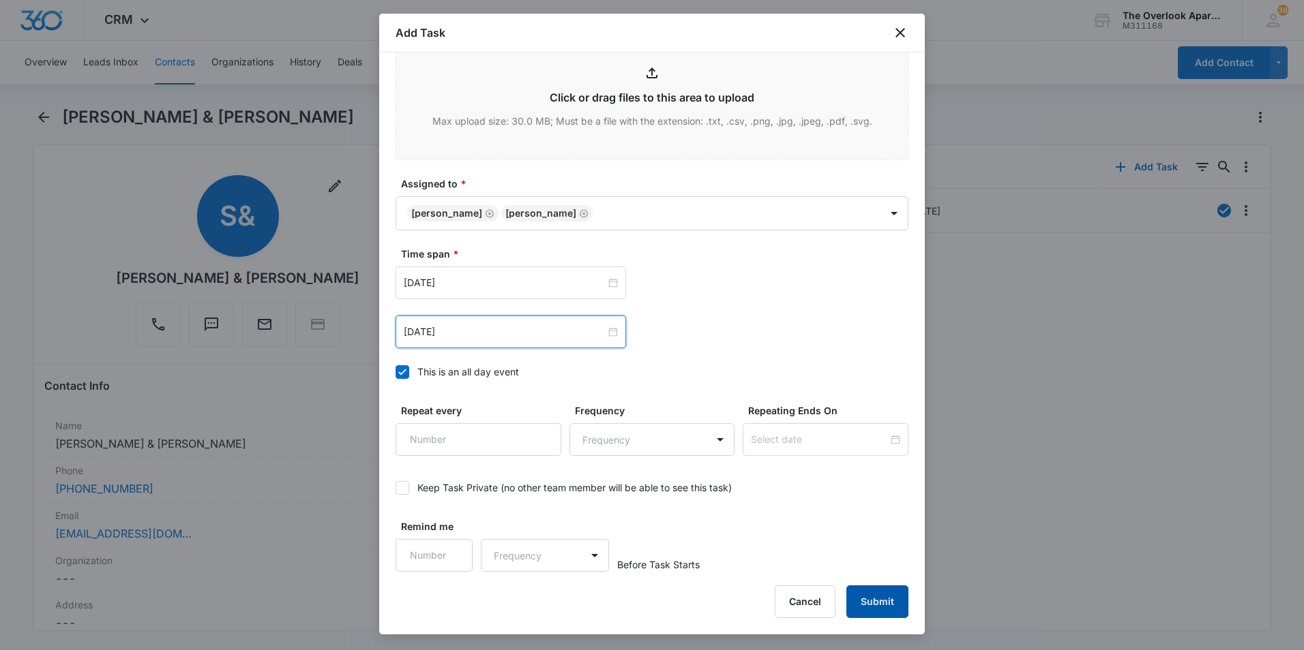
click at [882, 606] on button "Submit" at bounding box center [877, 602] width 62 height 33
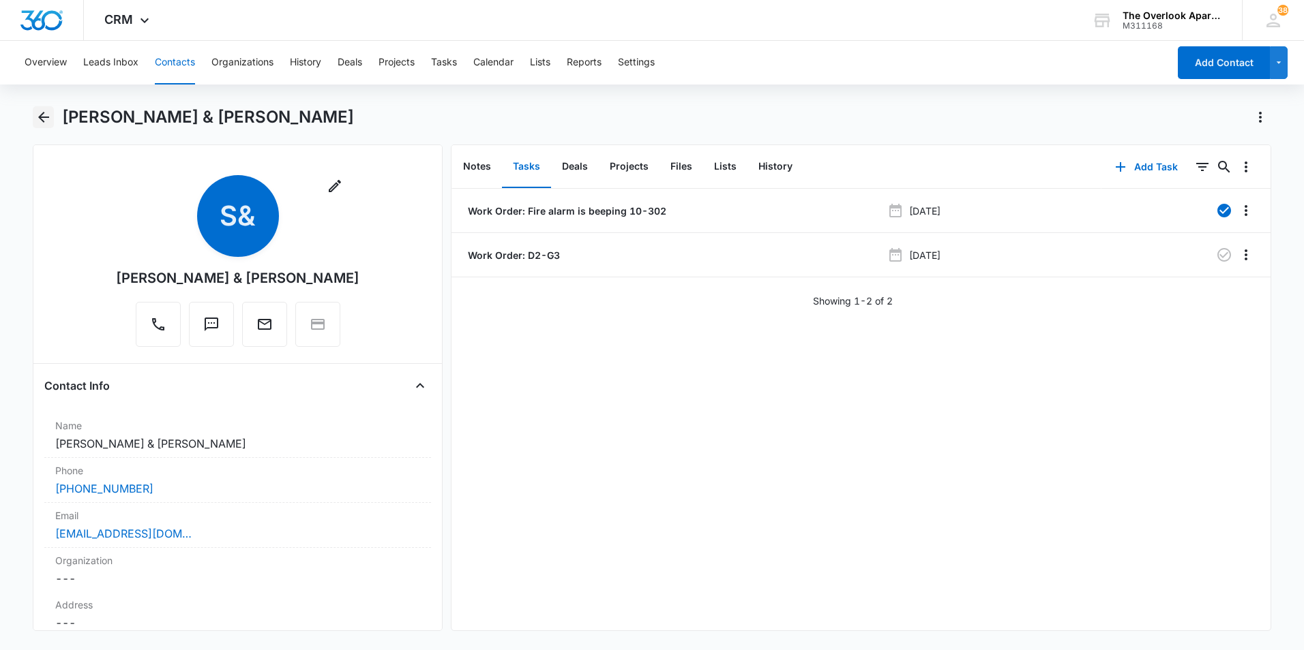
click at [41, 120] on icon "Back" at bounding box center [43, 117] width 11 height 11
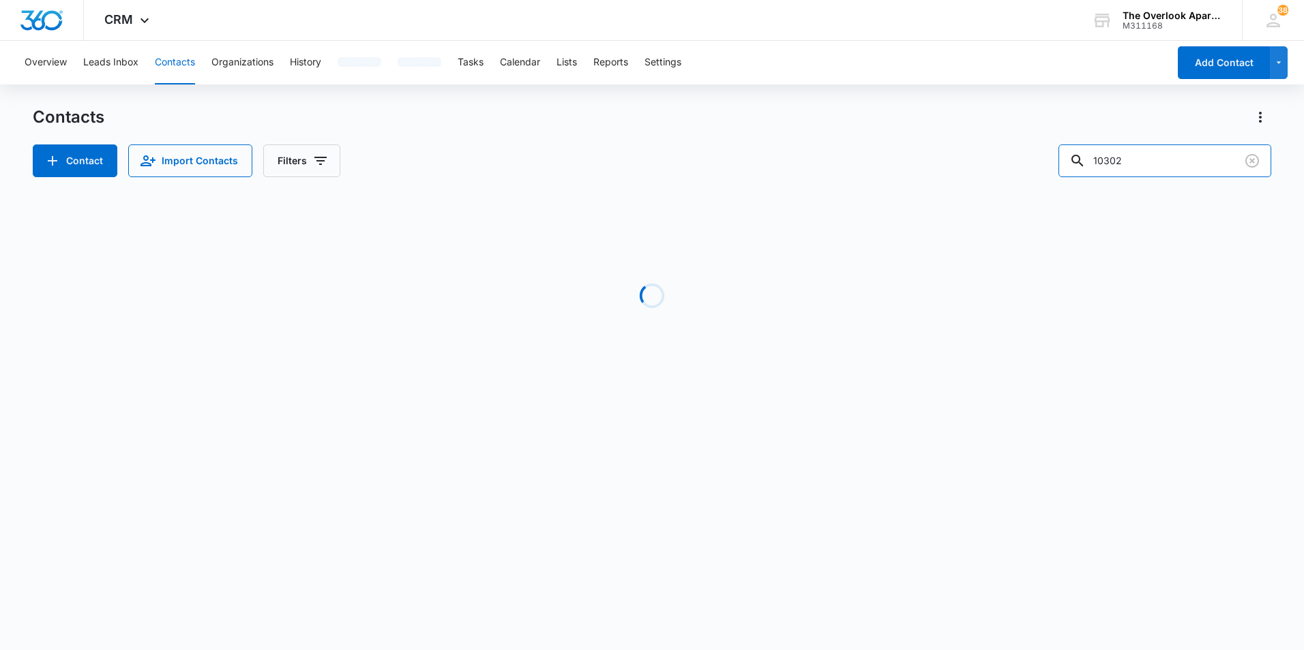
drag, startPoint x: 1175, startPoint y: 153, endPoint x: 850, endPoint y: 177, distance: 326.1
click at [850, 177] on div "Contact Import Contacts Filters 10302" at bounding box center [652, 161] width 1238 height 33
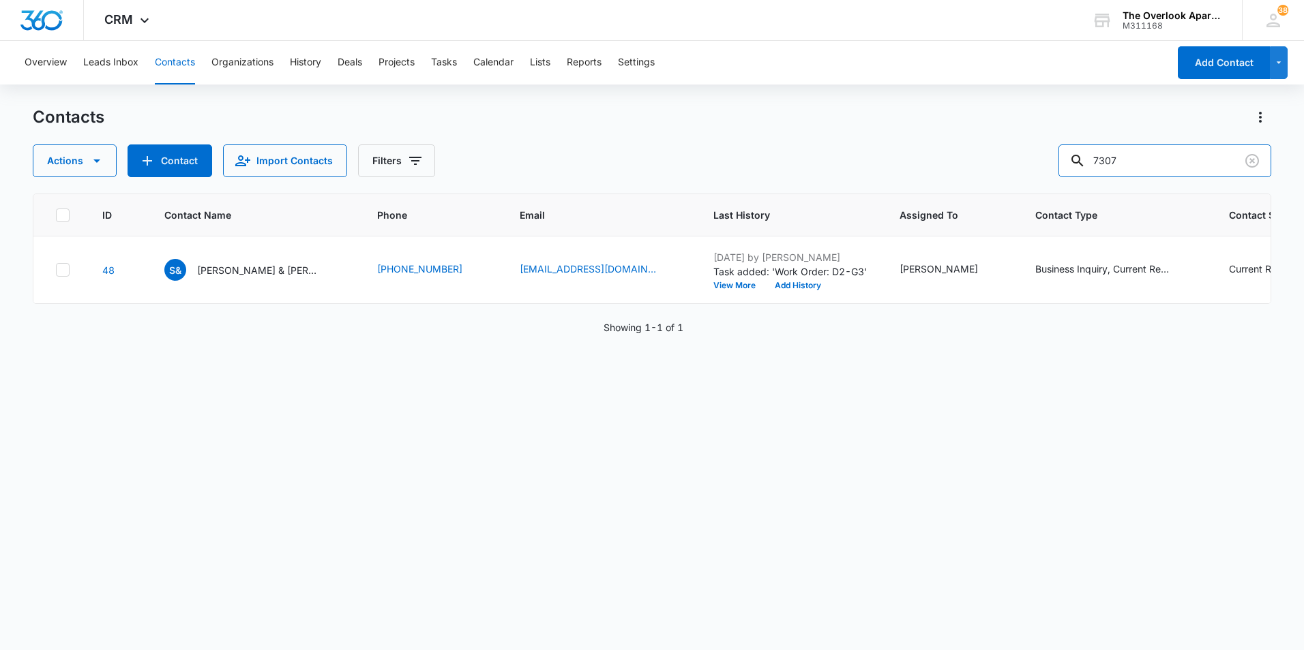
type input "7307"
